Goal: Task Accomplishment & Management: Use online tool/utility

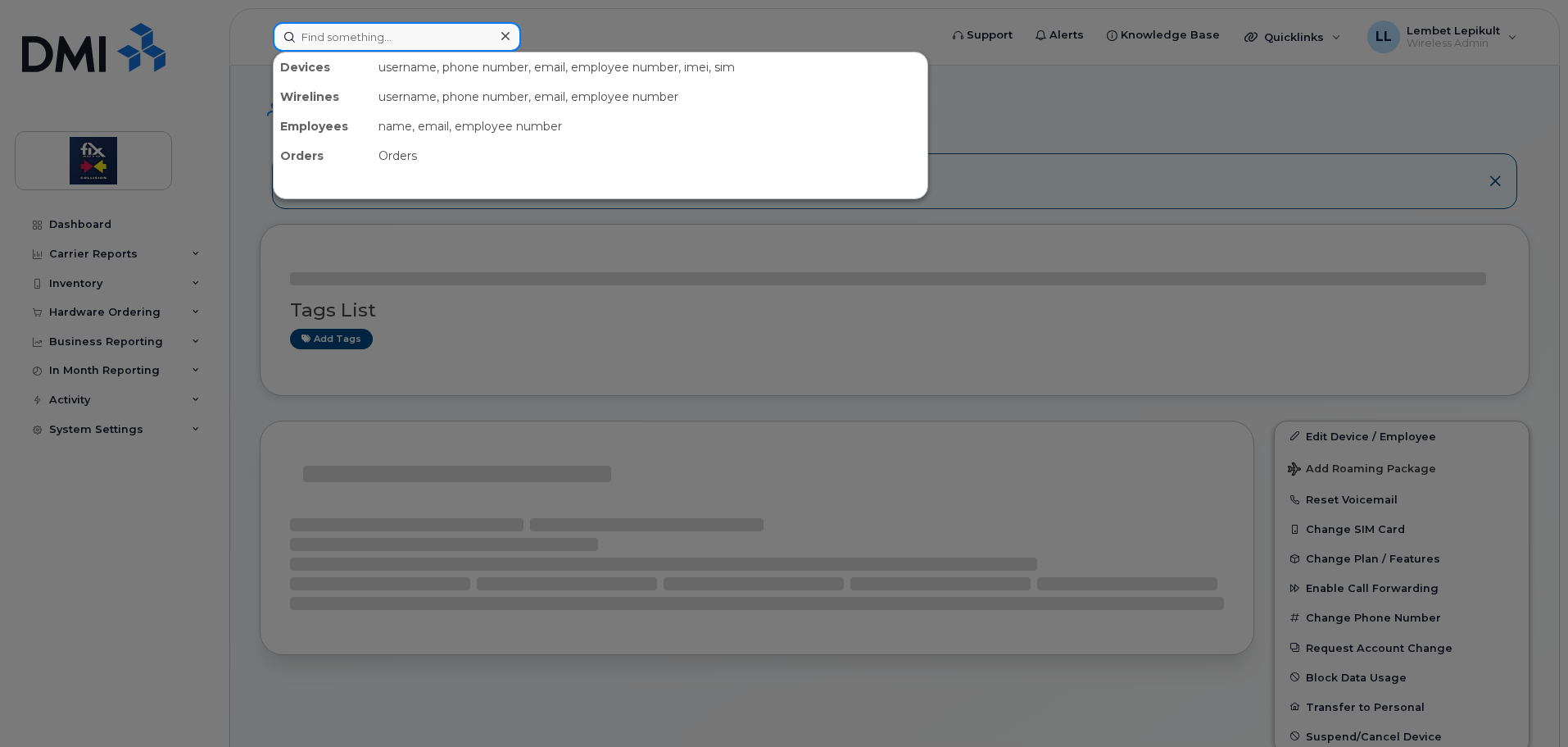
click at [354, 35] on input at bounding box center [397, 37] width 248 height 30
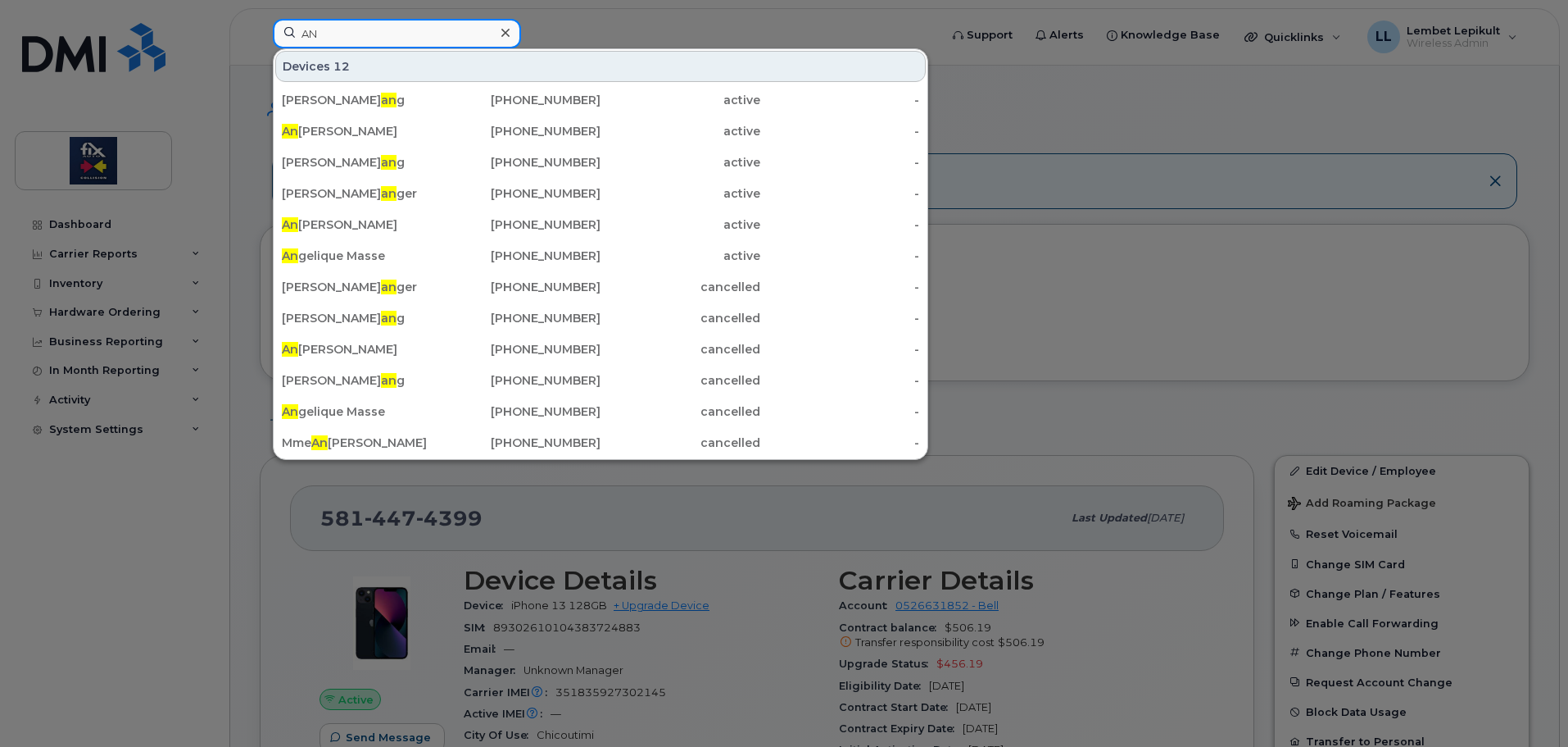
type input "A"
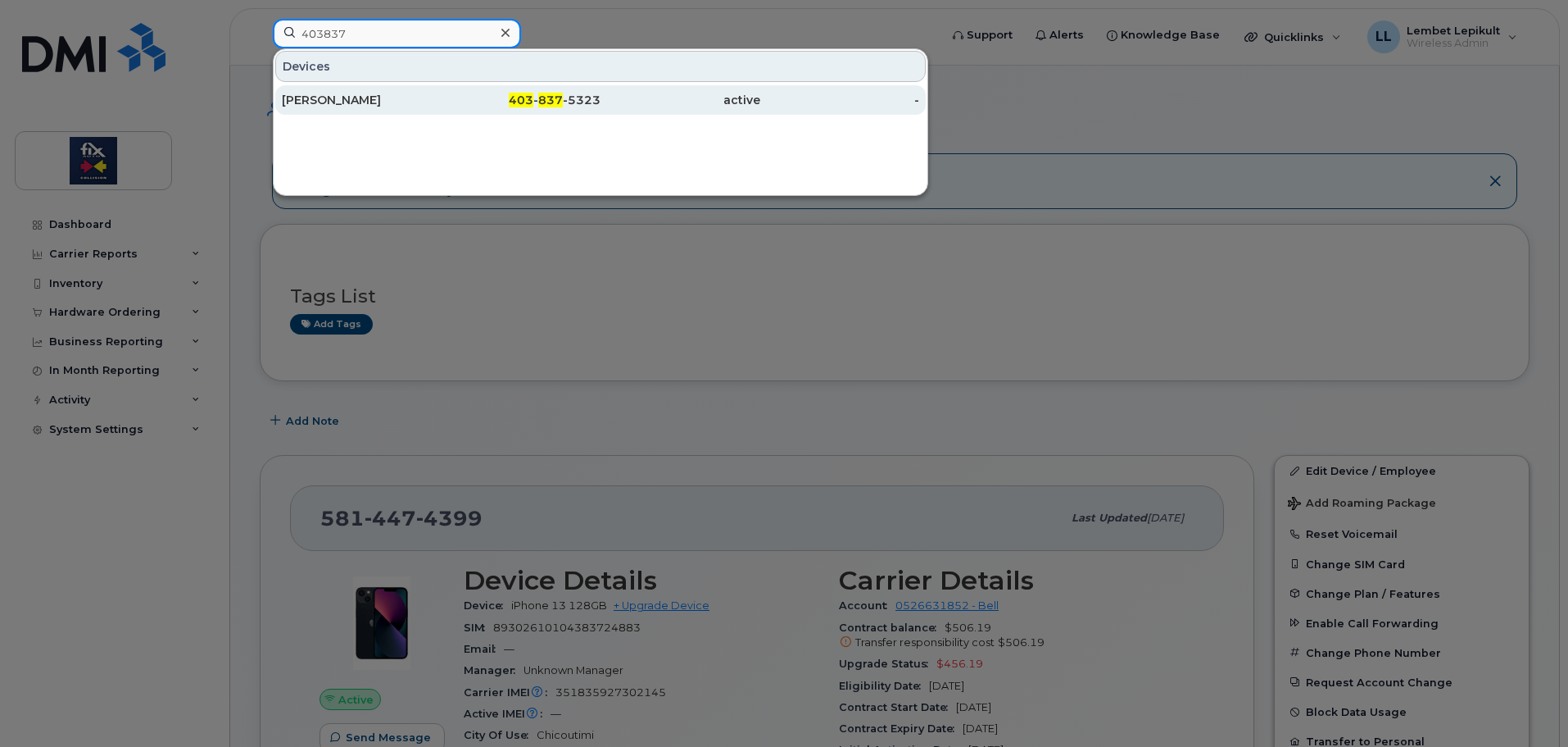
type input "403837"
click at [395, 96] on div "[PERSON_NAME]" at bounding box center [361, 100] width 160 height 16
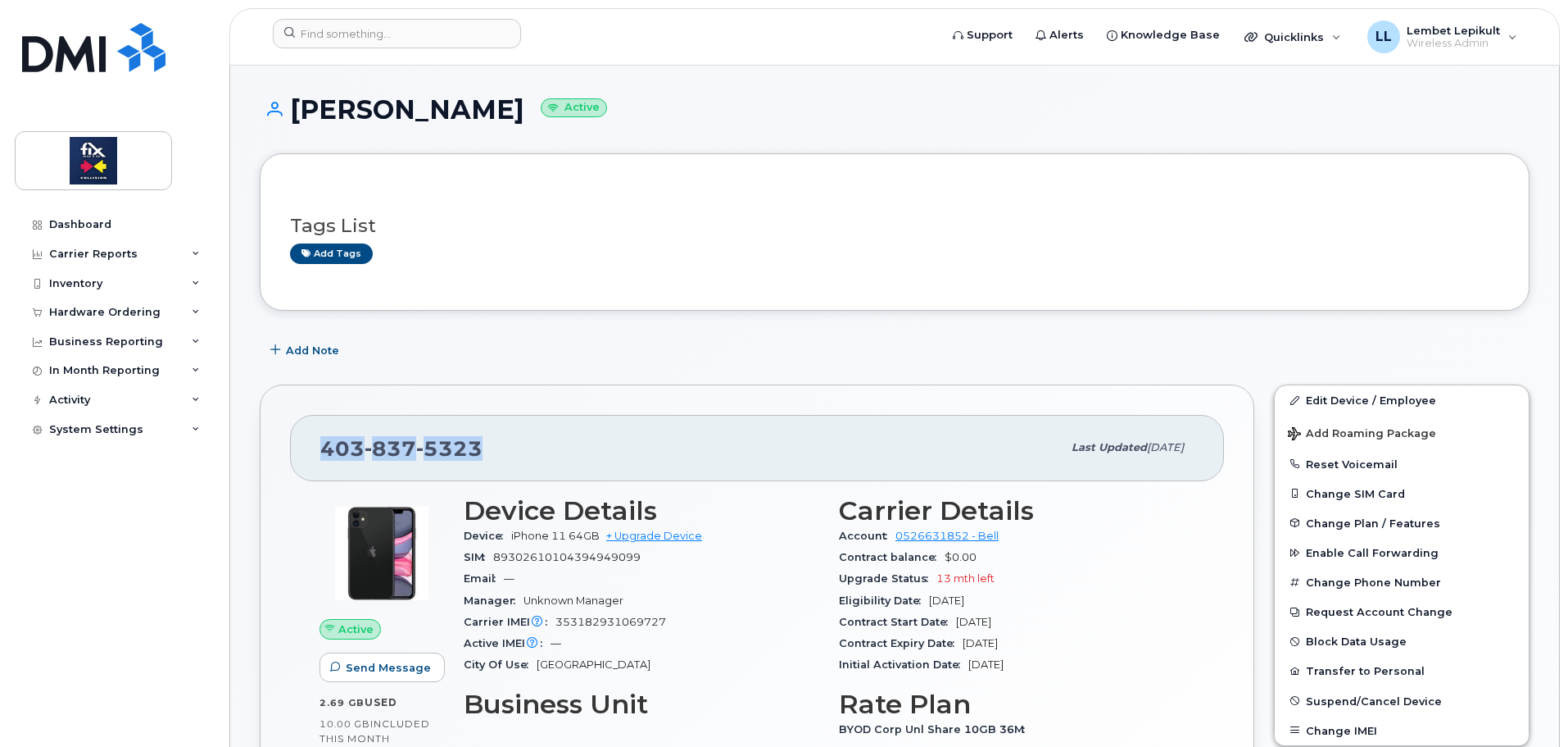
drag, startPoint x: 481, startPoint y: 452, endPoint x: 324, endPoint y: 450, distance: 157.0
click at [322, 452] on div "[PHONE_NUMBER]" at bounding box center [691, 448] width 742 height 35
copy span "[PHONE_NUMBER]"
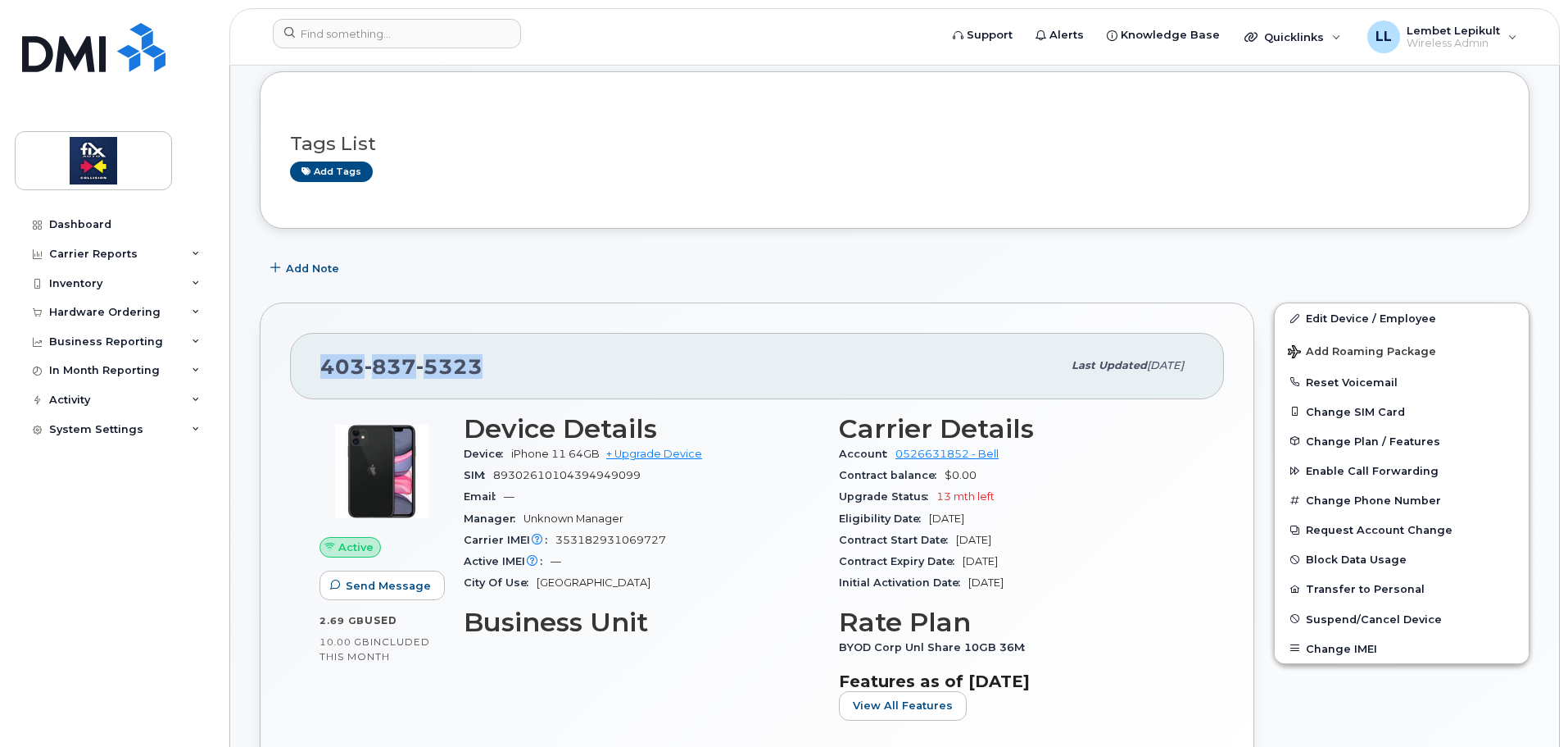
scroll to position [164, 0]
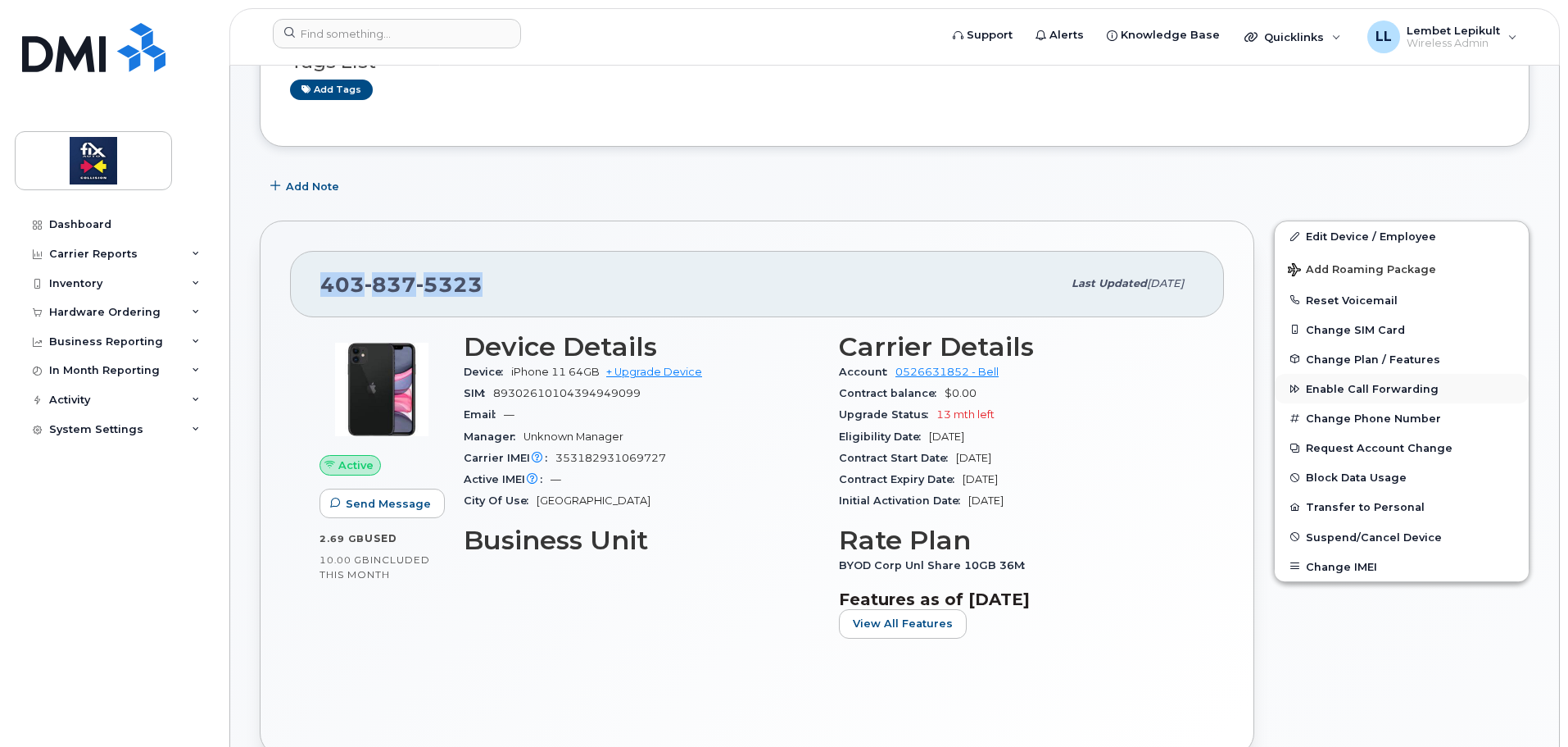
click at [1332, 394] on span "Enable Call Forwarding" at bounding box center [1373, 389] width 133 height 12
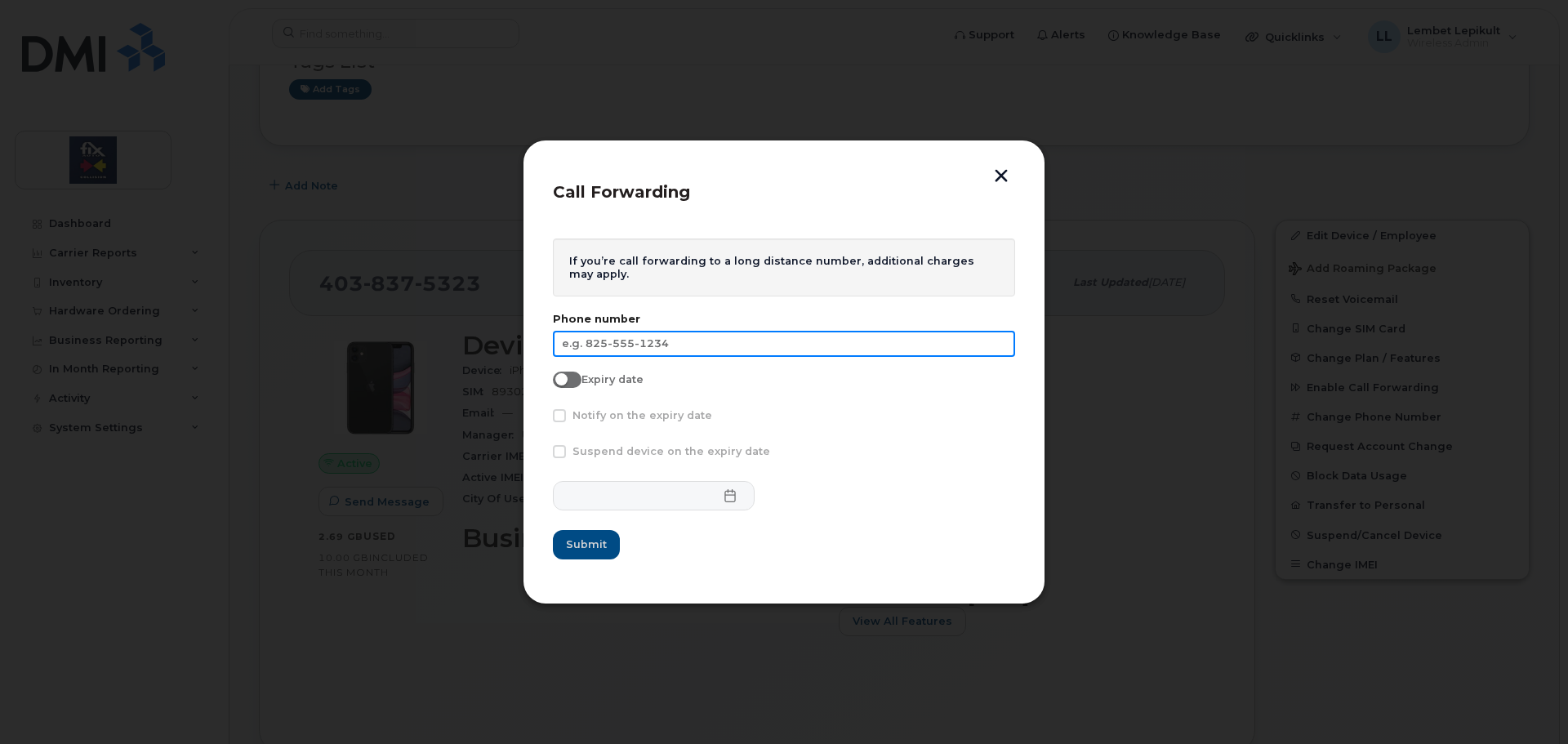
paste input "[PHONE_NUMBER]"
type input "[PHONE_NUMBER]"
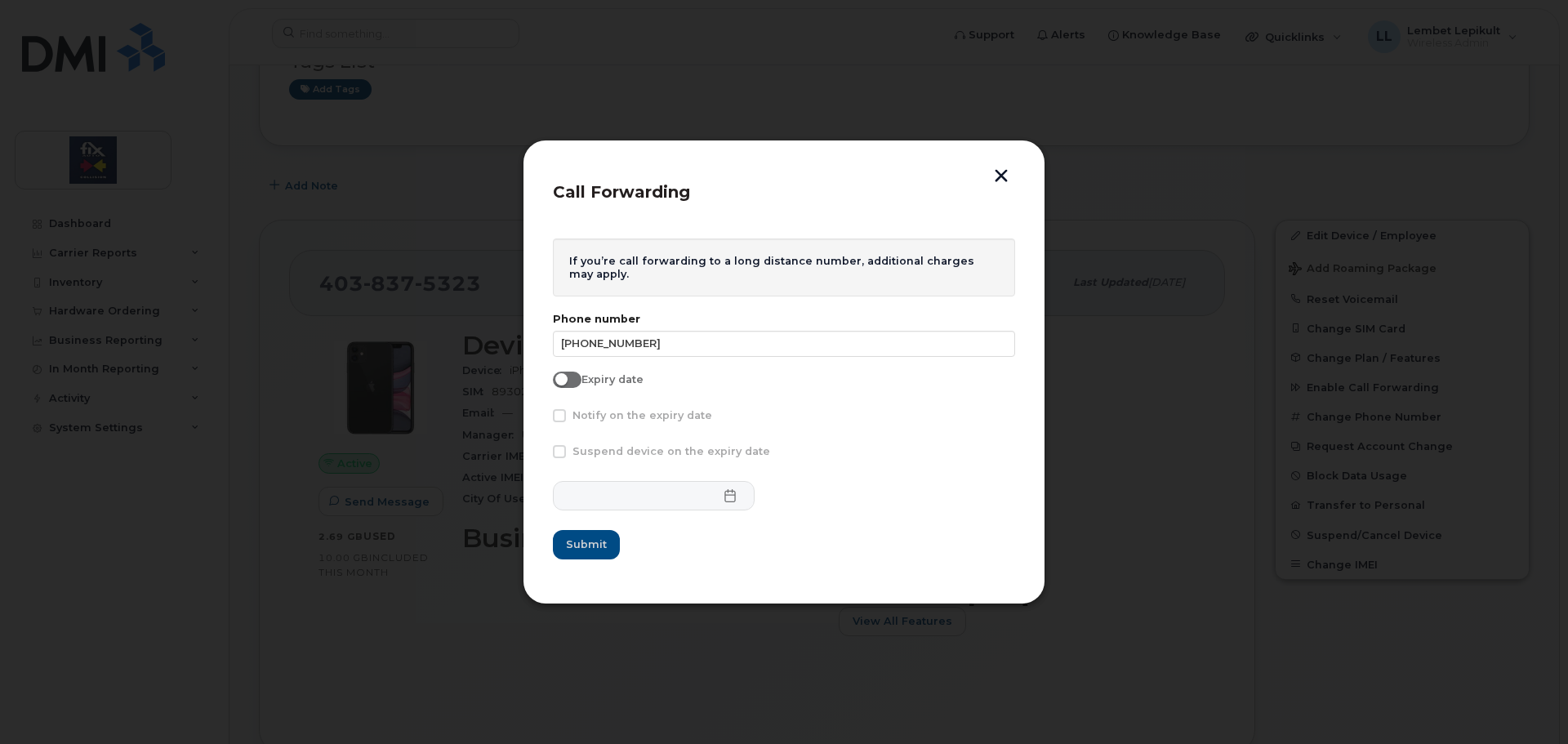
click at [852, 422] on div "Notify on the expiry date" at bounding box center [784, 420] width 463 height 21
click at [572, 378] on span at bounding box center [567, 380] width 29 height 16
click at [566, 378] on input "Expiry date" at bounding box center [559, 378] width 13 height 13
checkbox input "true"
click at [560, 415] on span at bounding box center [559, 416] width 13 height 13
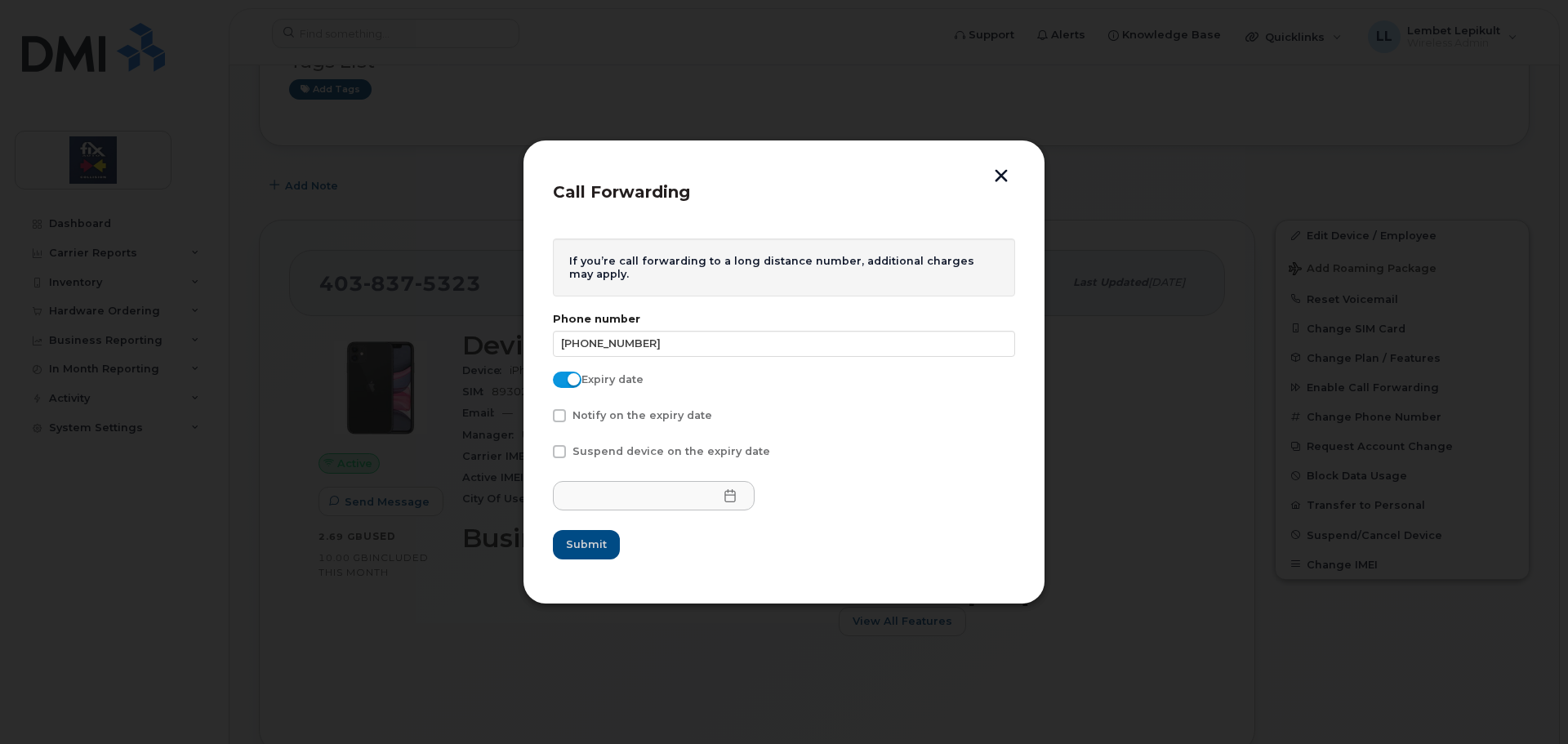
click at [541, 415] on input "Notify on the expiry date" at bounding box center [537, 413] width 8 height 8
checkbox input "true"
click at [724, 491] on icon at bounding box center [730, 495] width 13 height 13
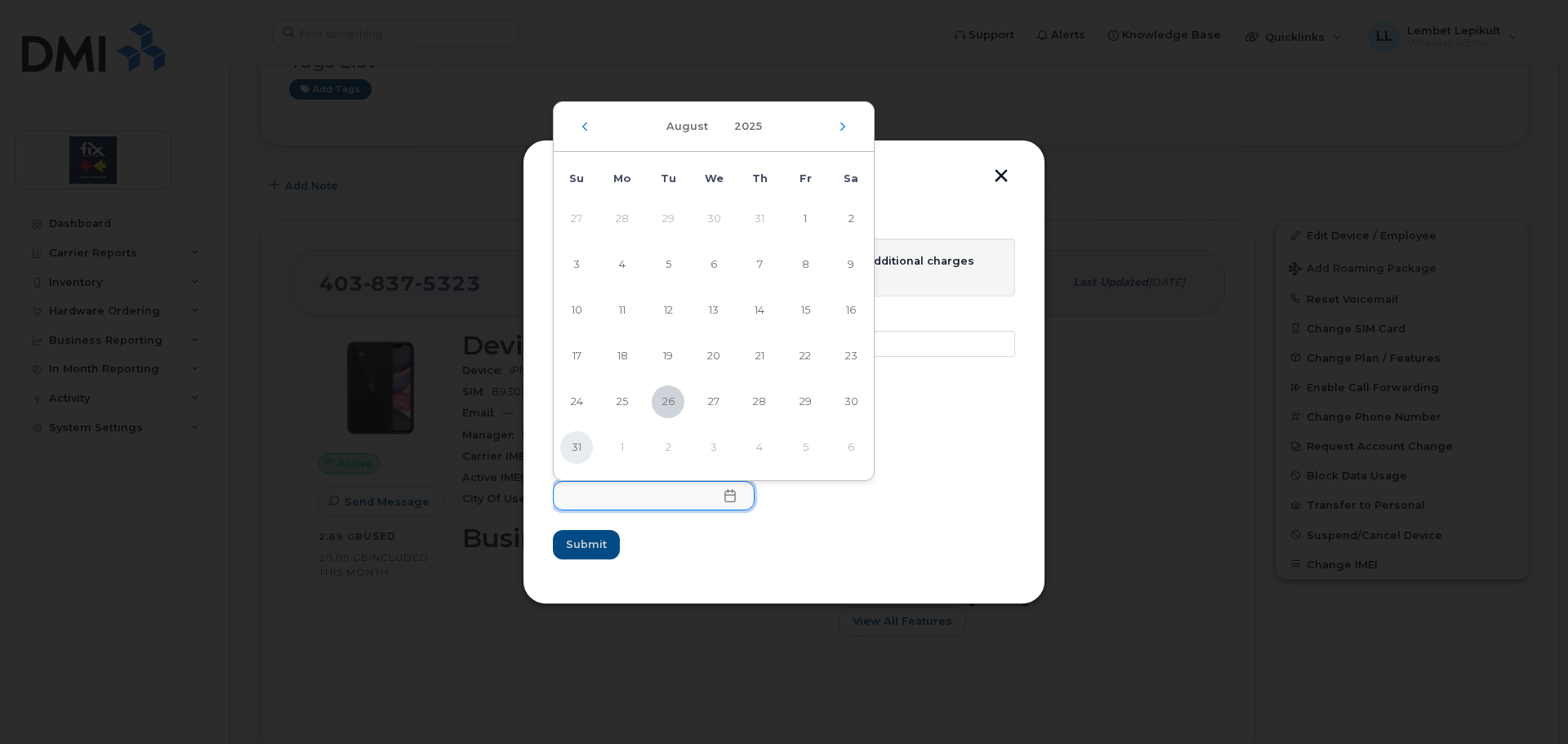
click at [579, 453] on span "31" at bounding box center [576, 448] width 33 height 33
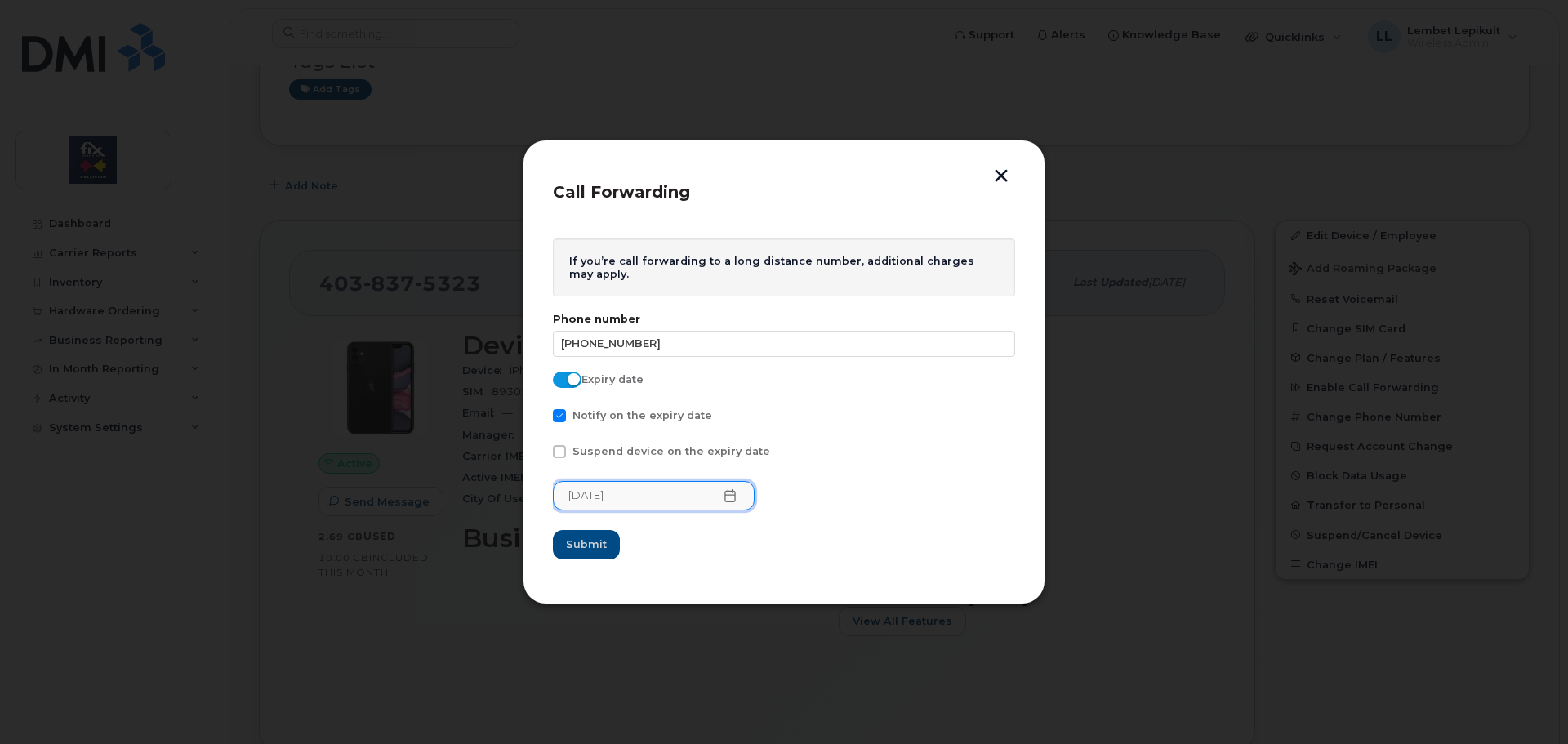
click at [724, 498] on icon at bounding box center [730, 495] width 13 height 13
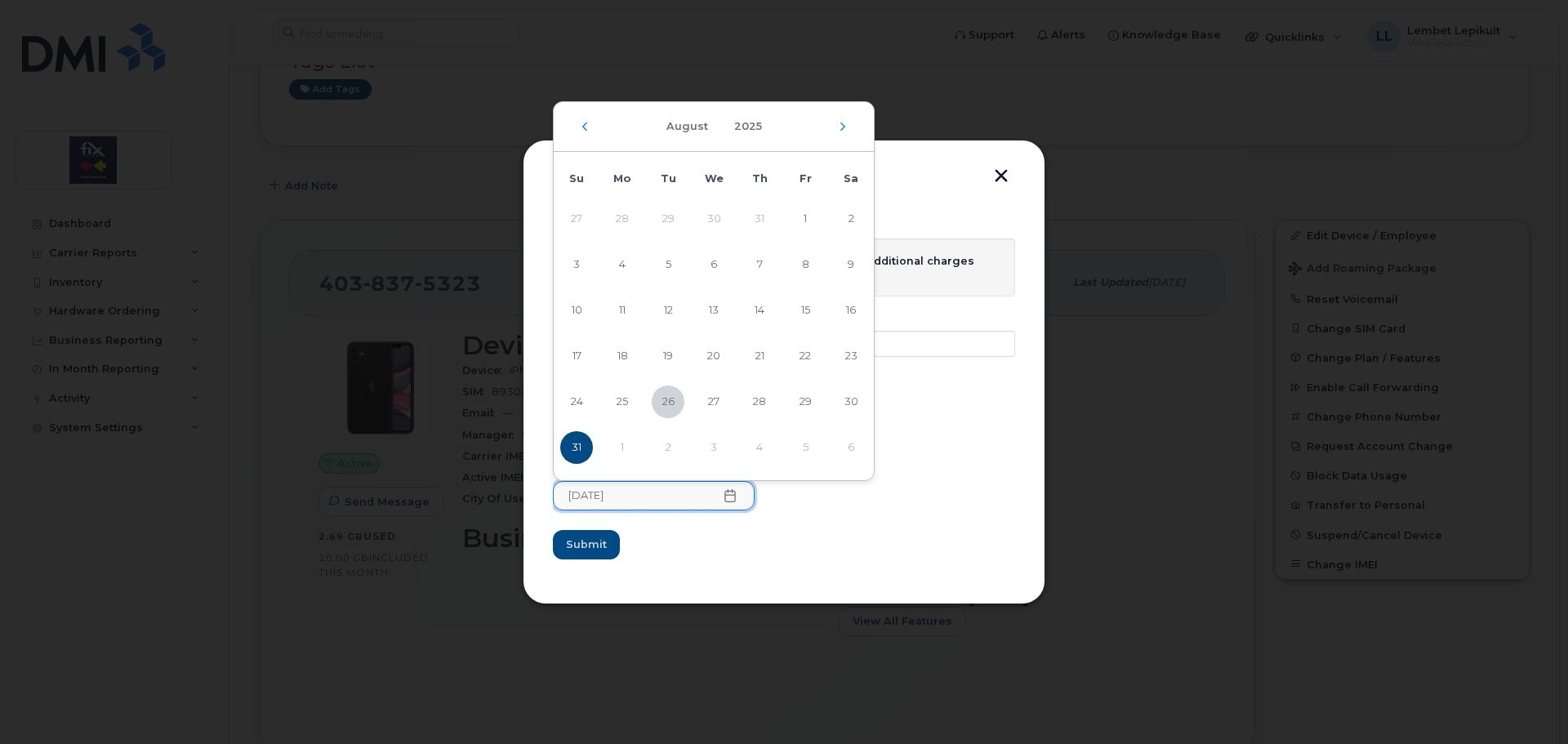
click at [836, 133] on div "[DATE]" at bounding box center [713, 127] width 320 height 50
click at [838, 129] on icon "Next Month" at bounding box center [843, 127] width 10 height 13
click at [753, 214] on span "4" at bounding box center [760, 219] width 33 height 33
type input "[DATE]"
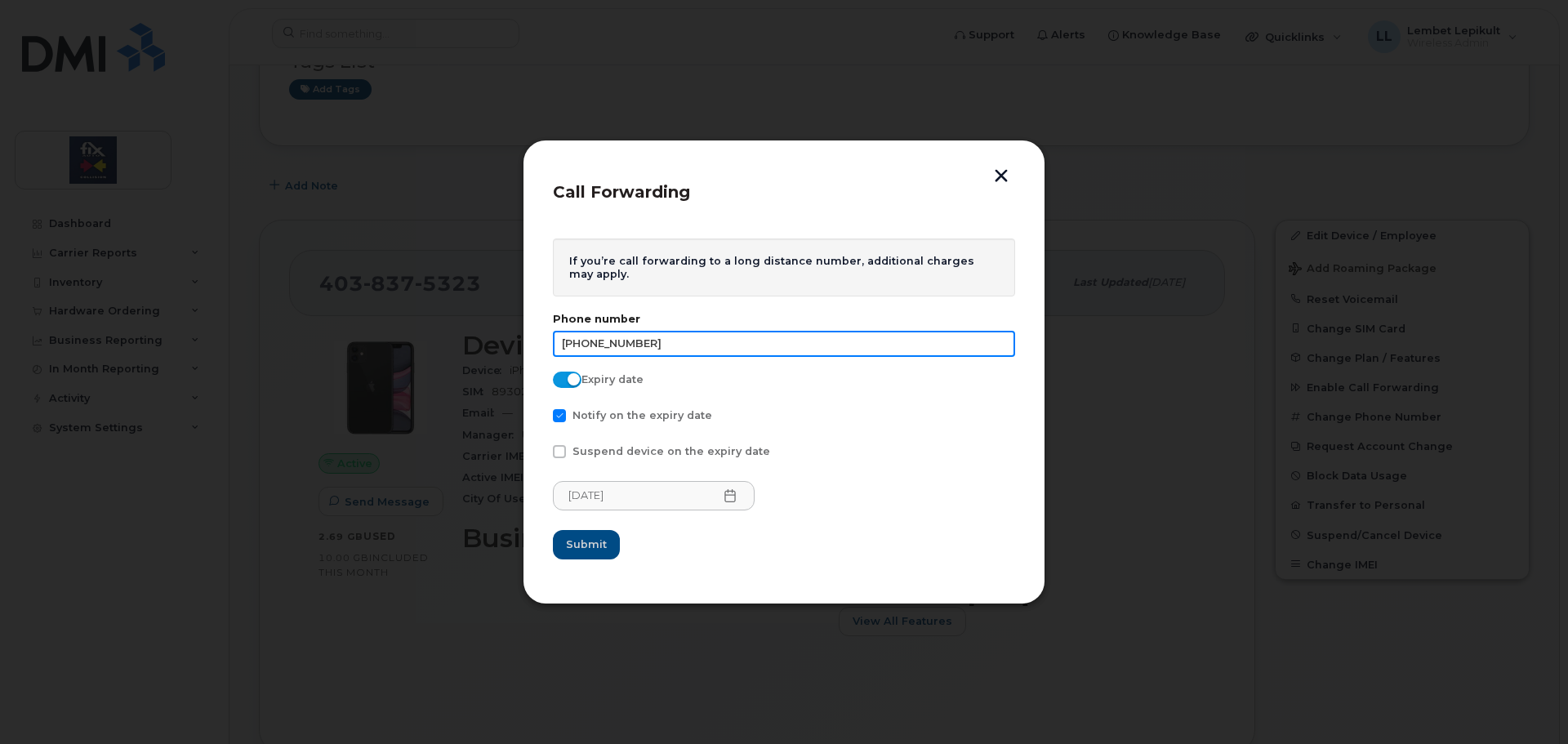
click at [612, 341] on input "[PHONE_NUMBER]" at bounding box center [784, 344] width 463 height 26
click at [590, 345] on input "403-6055395" at bounding box center [784, 344] width 463 height 26
type input "4036055395"
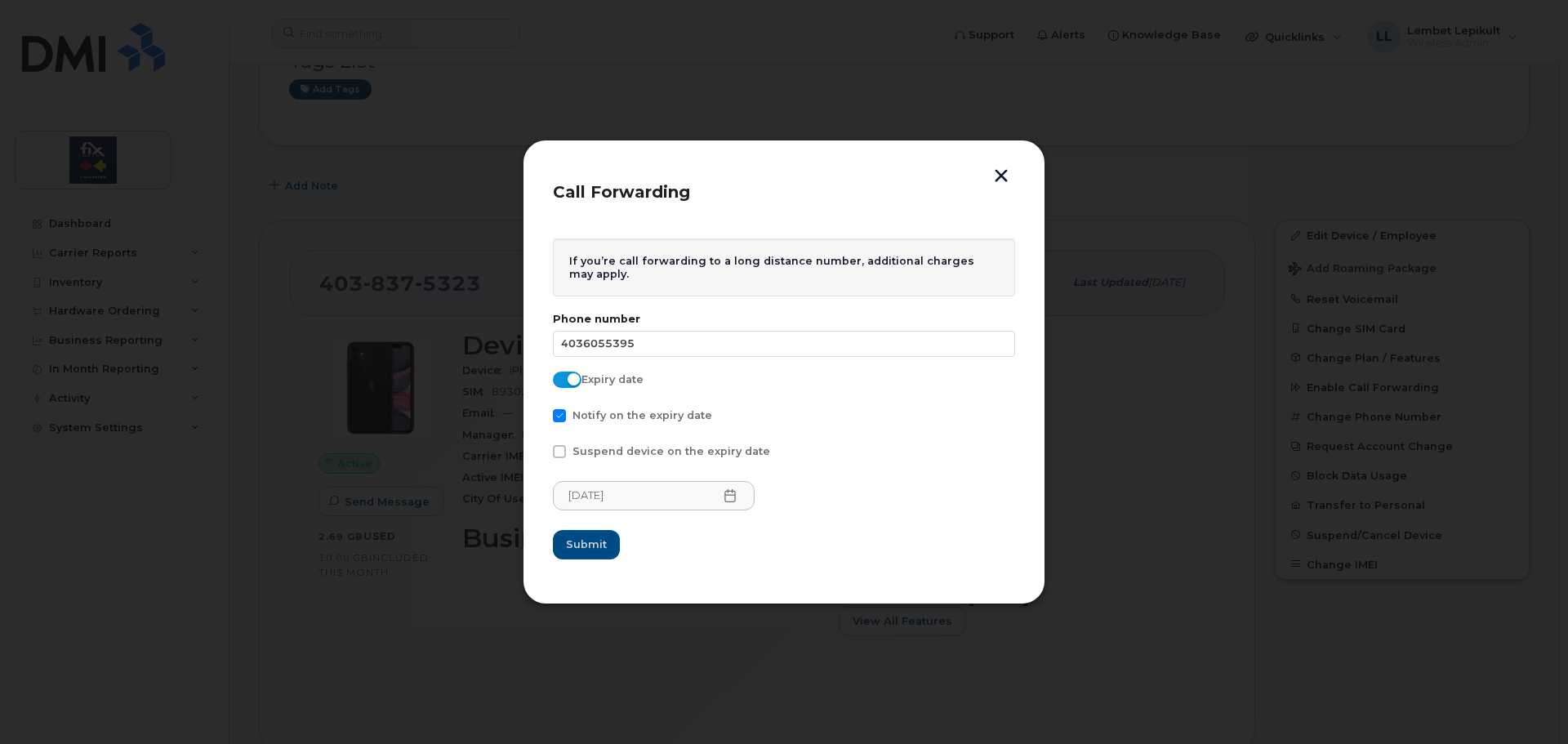
click at [834, 426] on div "Notify on the expiry date" at bounding box center [784, 420] width 463 height 21
click at [812, 255] on div "If you’re call forwarding to a long distance number, additional charges may app…" at bounding box center [784, 267] width 463 height 58
click at [818, 252] on div "If you’re call forwarding to a long distance number, additional charges may app…" at bounding box center [784, 267] width 463 height 58
click at [559, 417] on span at bounding box center [559, 416] width 13 height 13
click at [541, 417] on input "Notify on the expiry date" at bounding box center [537, 413] width 8 height 8
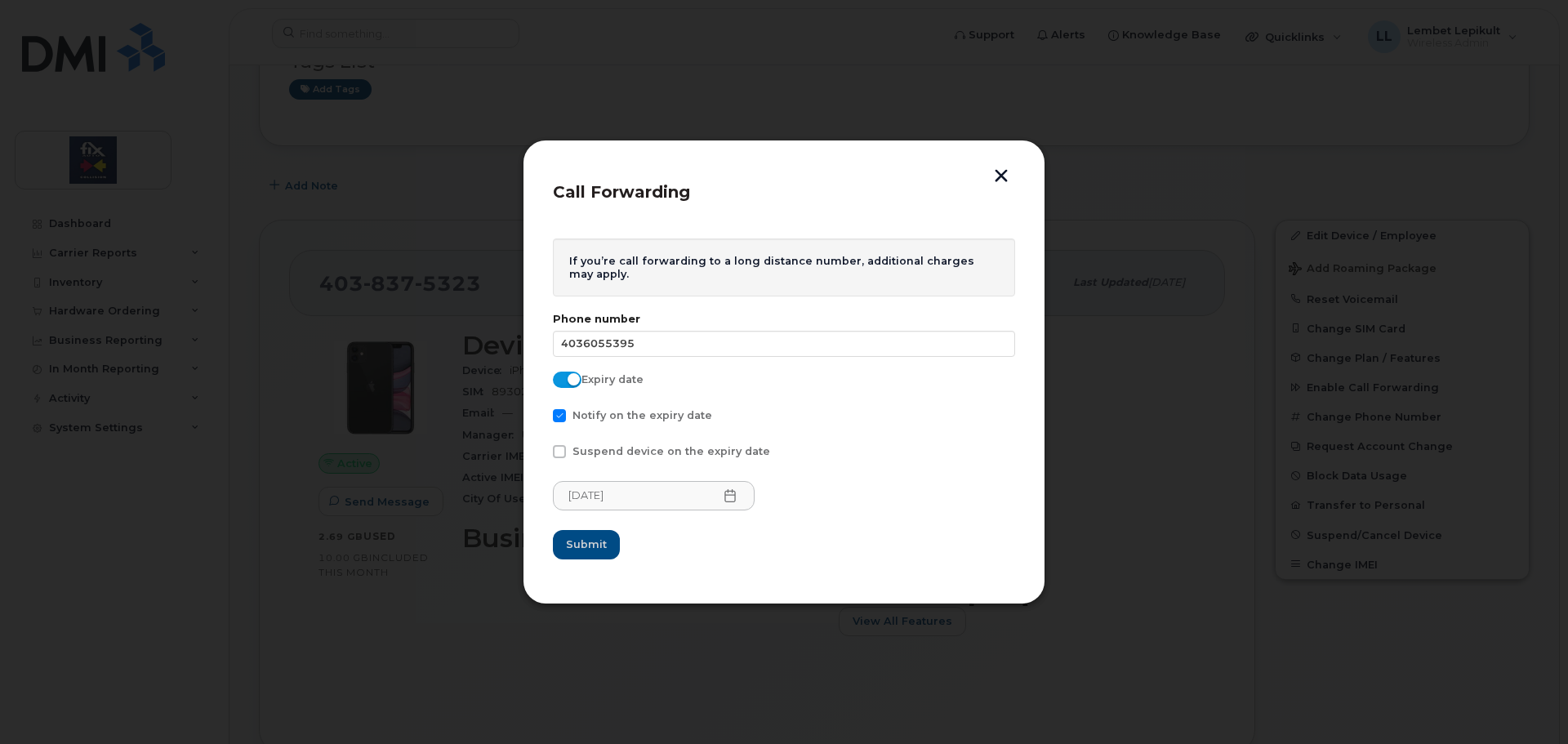
checkbox input "false"
click at [1003, 169] on button "button" at bounding box center [1001, 177] width 25 height 17
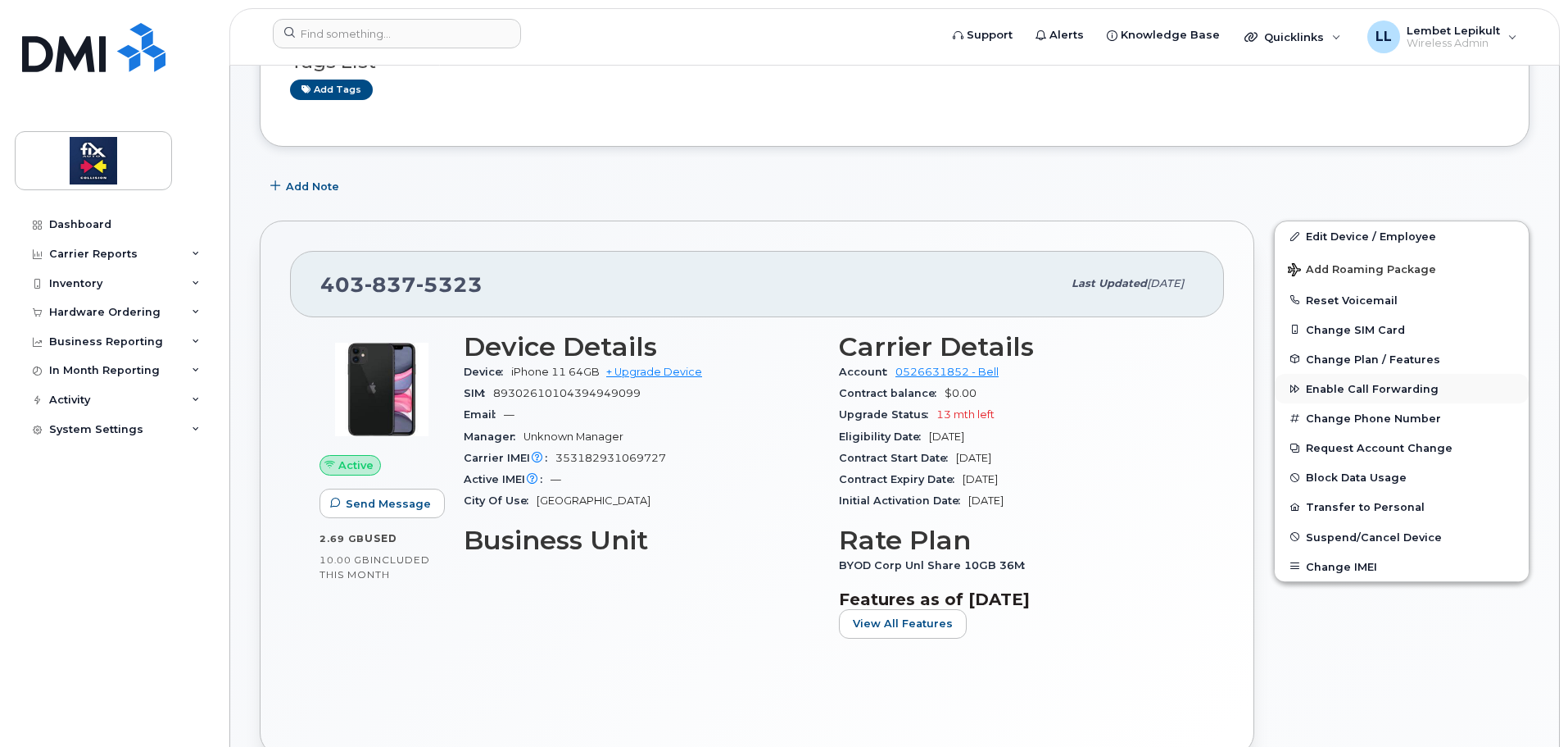
click at [1362, 387] on span "Enable Call Forwarding" at bounding box center [1373, 389] width 133 height 12
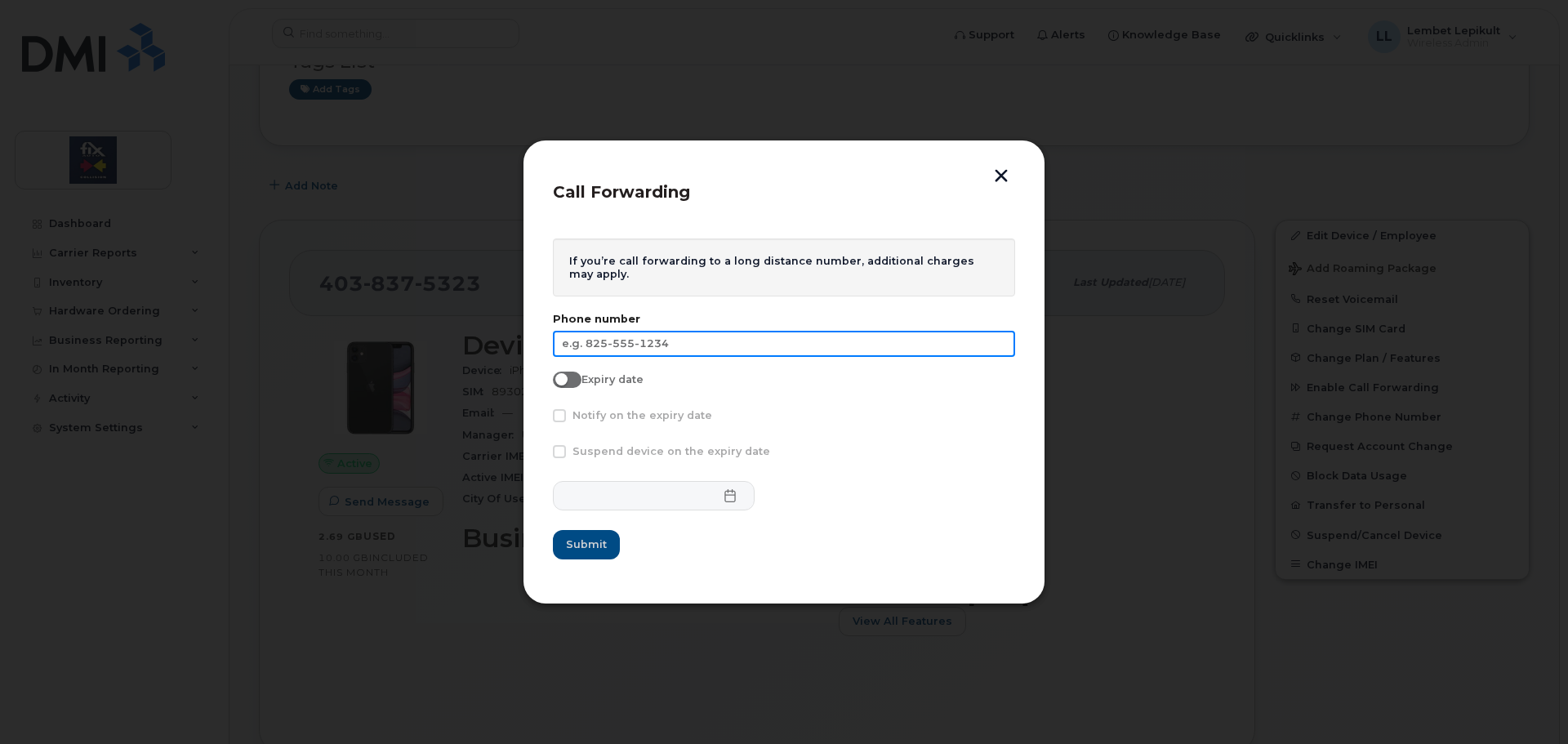
paste input "[PHONE_NUMBER]"
type input "[PHONE_NUMBER]"
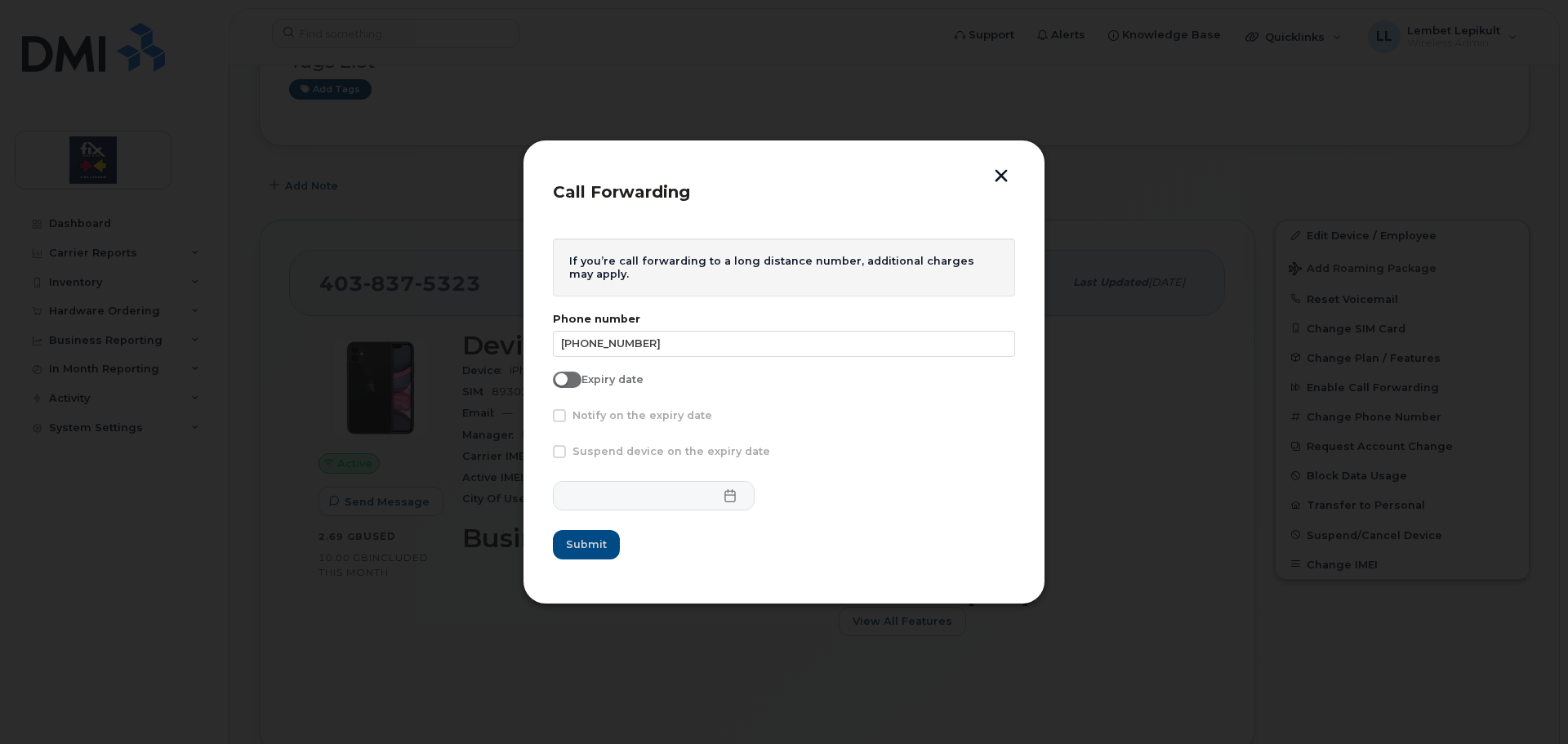
click at [1006, 177] on button "button" at bounding box center [1001, 177] width 25 height 17
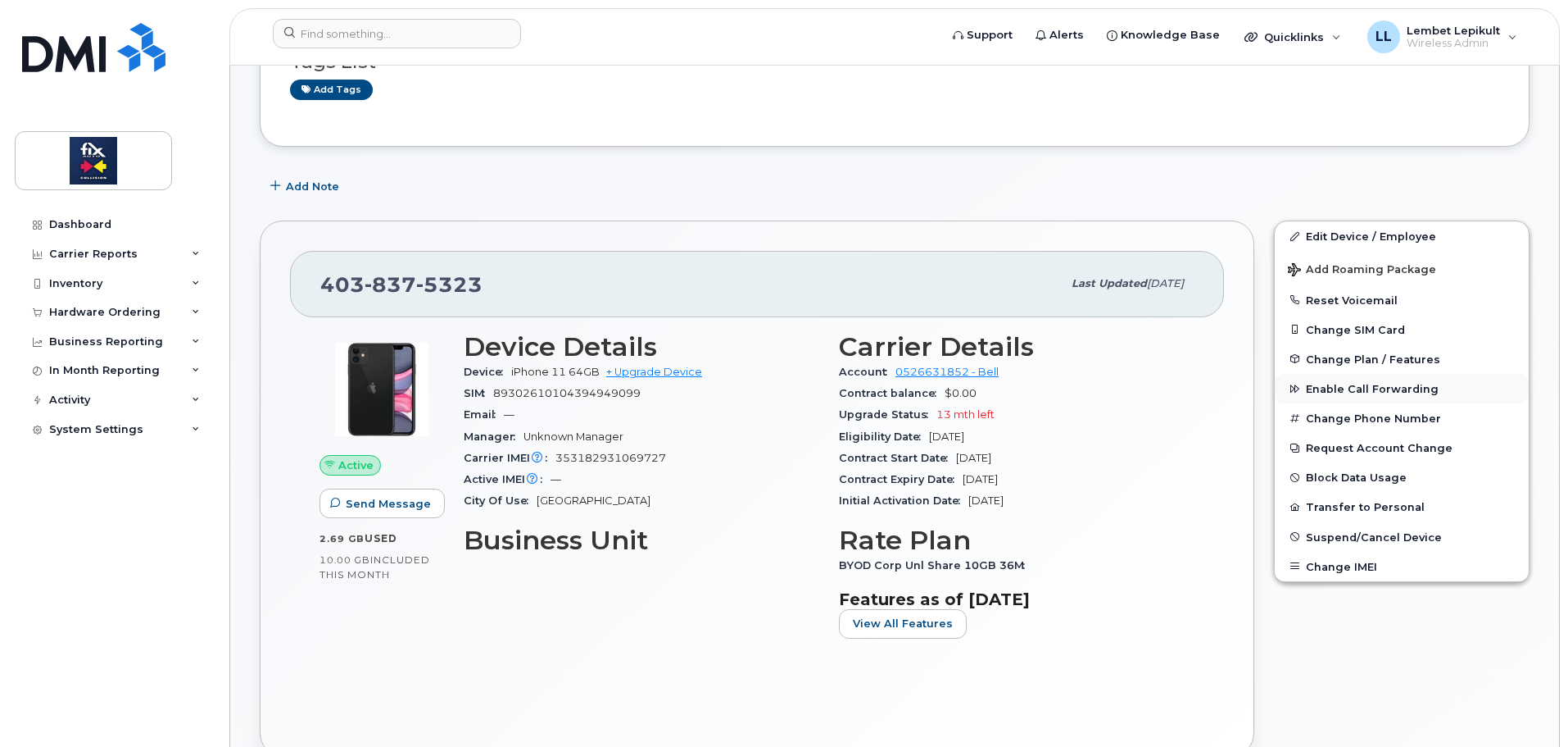
click at [1350, 390] on span "Enable Call Forwarding" at bounding box center [1373, 389] width 133 height 12
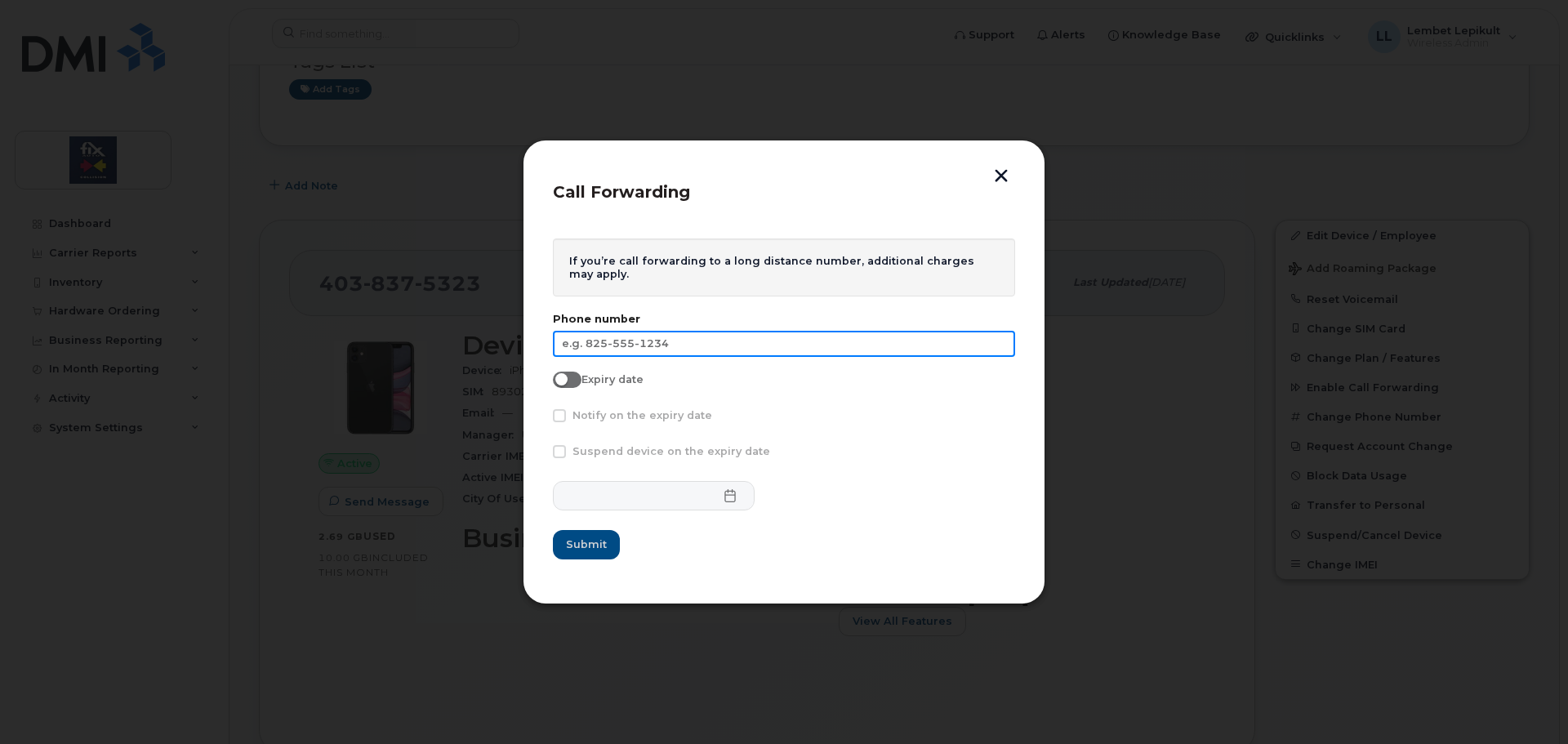
click at [743, 354] on input "text" at bounding box center [784, 344] width 463 height 26
click at [743, 352] on input "text" at bounding box center [784, 344] width 463 height 26
drag, startPoint x: 743, startPoint y: 352, endPoint x: 721, endPoint y: 353, distance: 22.0
click at [737, 352] on input "text" at bounding box center [784, 344] width 463 height 26
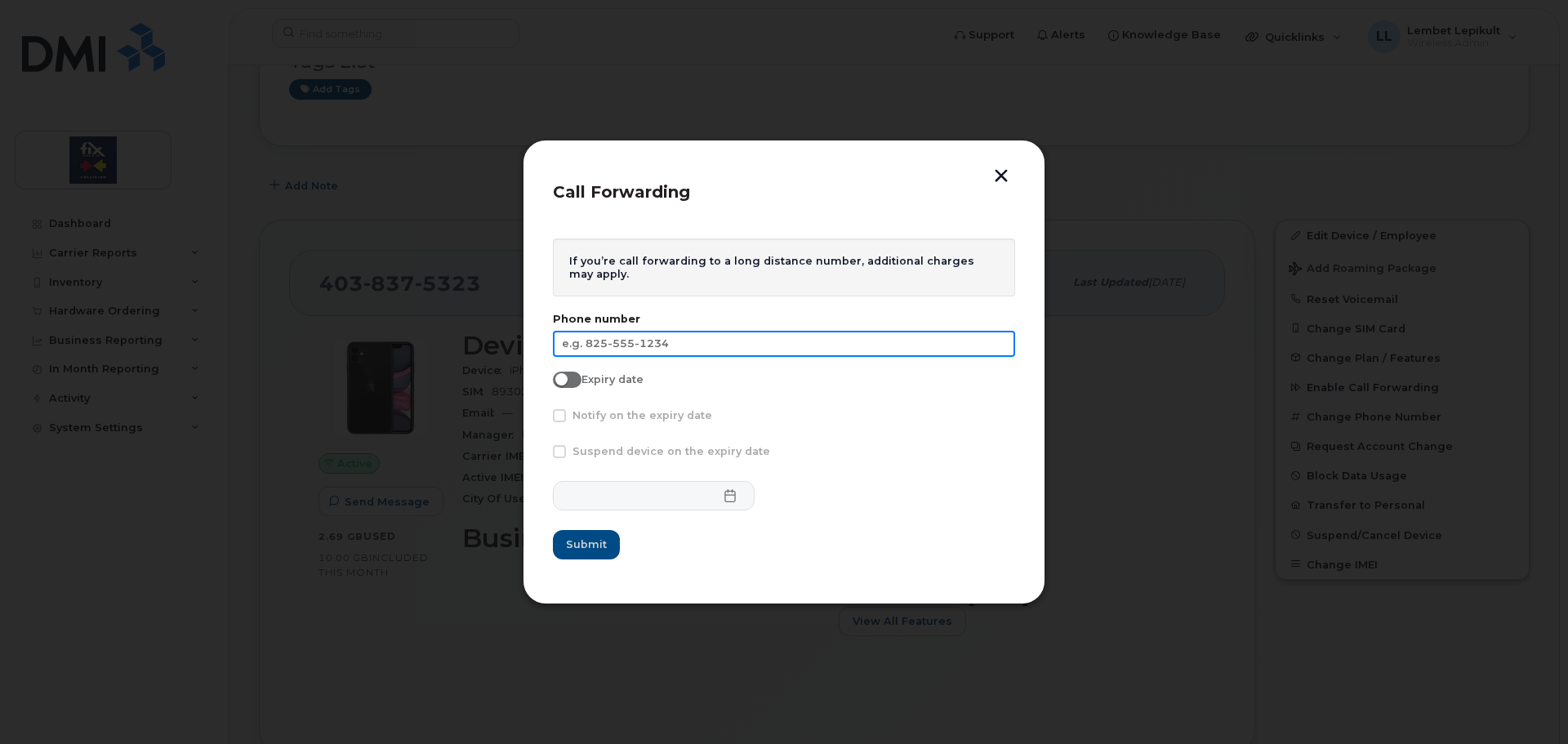
paste input "[PHONE_NUMBER]"
type input "[PHONE_NUMBER]"
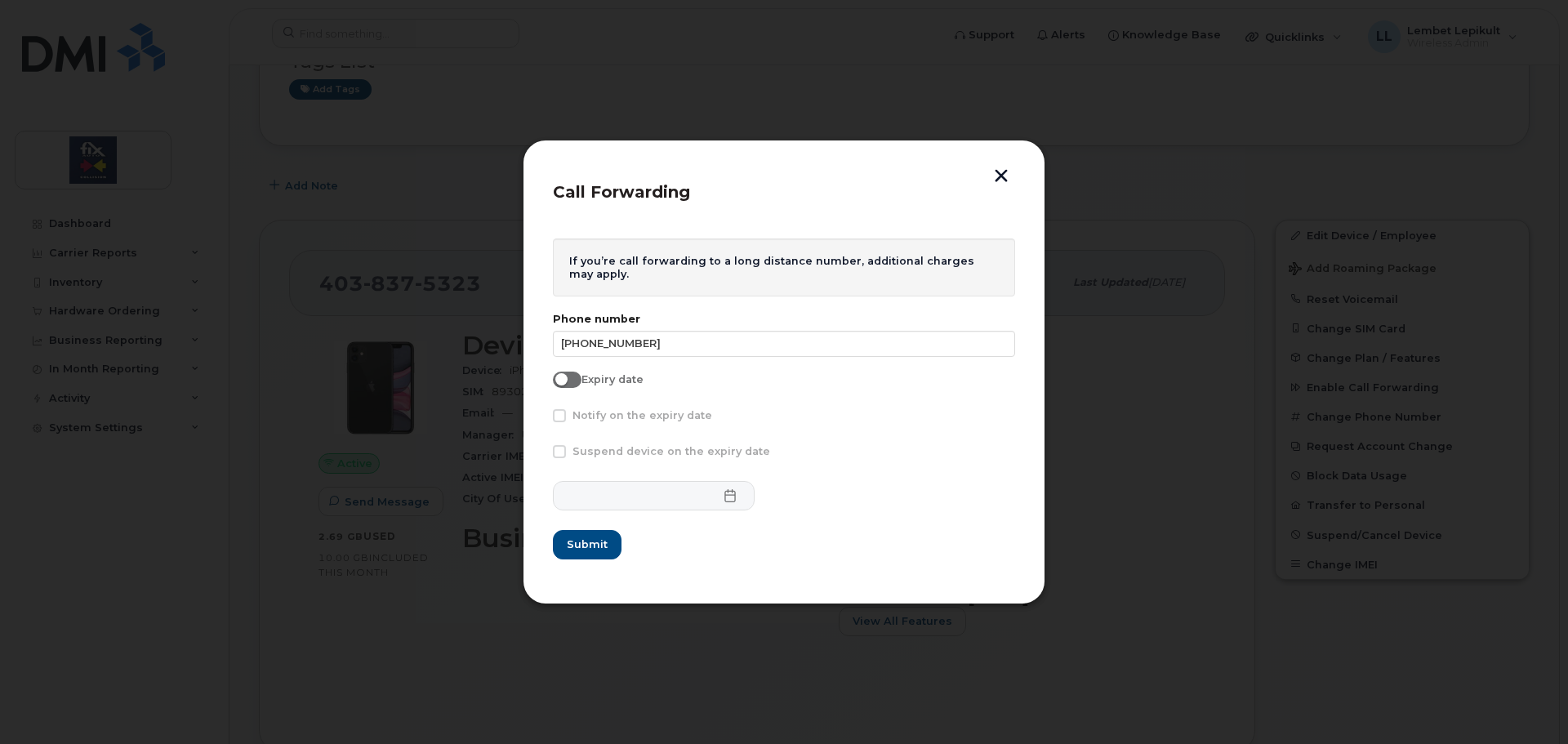
click at [873, 468] on form "If you’re call forwarding to a long distance number, additional charges may app…" at bounding box center [784, 399] width 463 height 321
click at [586, 544] on span "Submit" at bounding box center [586, 543] width 41 height 16
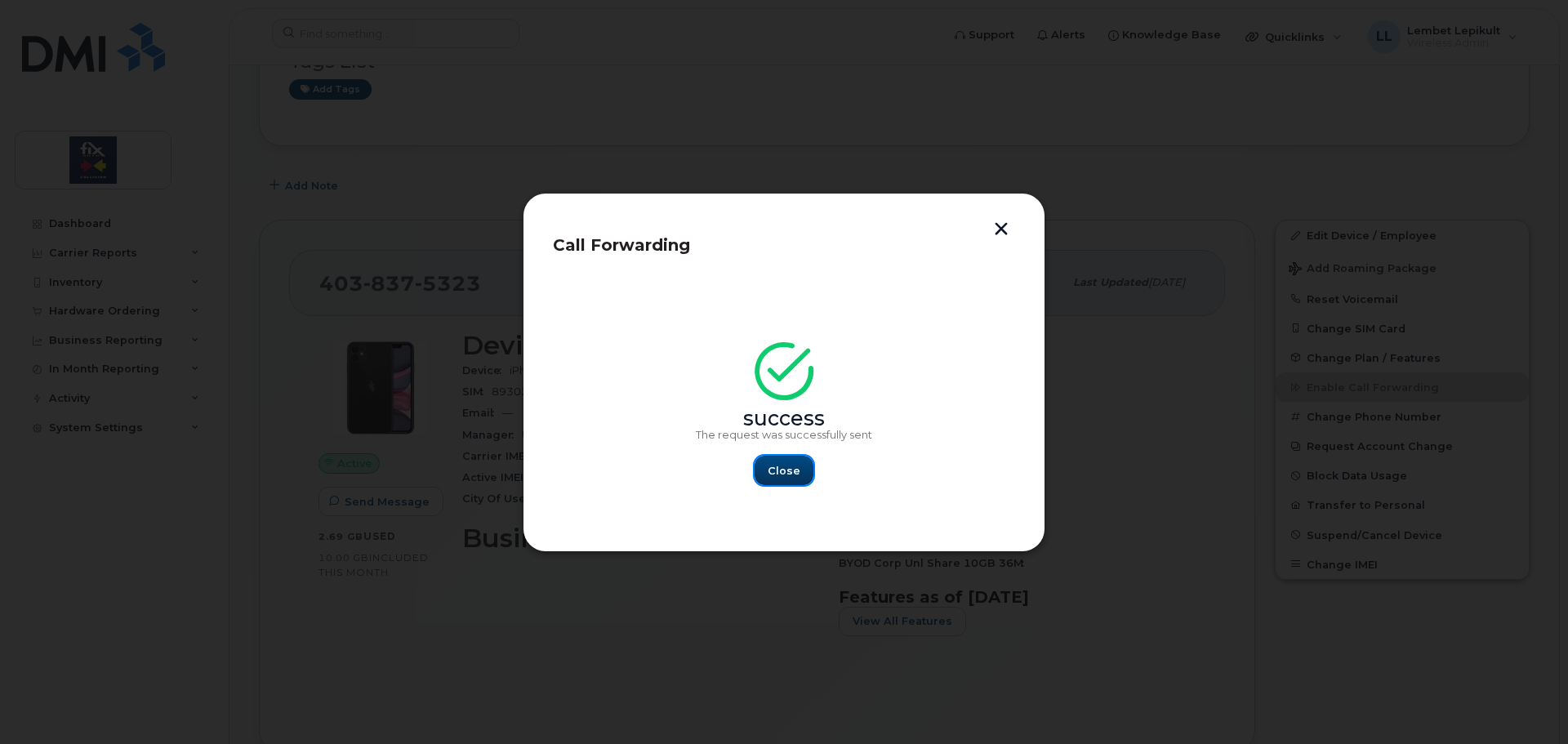
click at [797, 476] on span "Close" at bounding box center [784, 471] width 33 height 16
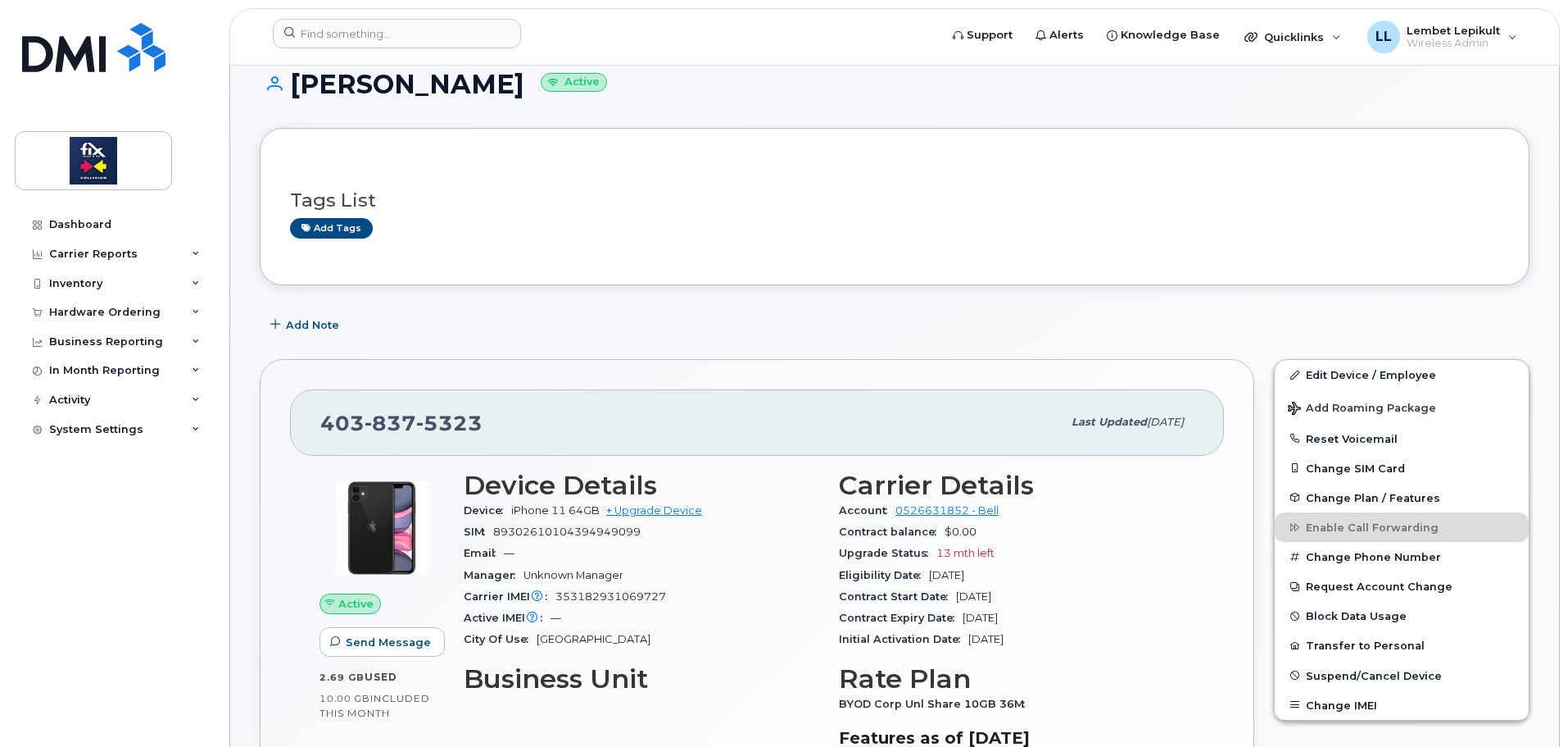
scroll to position [0, 0]
